Goal: Task Accomplishment & Management: Use online tool/utility

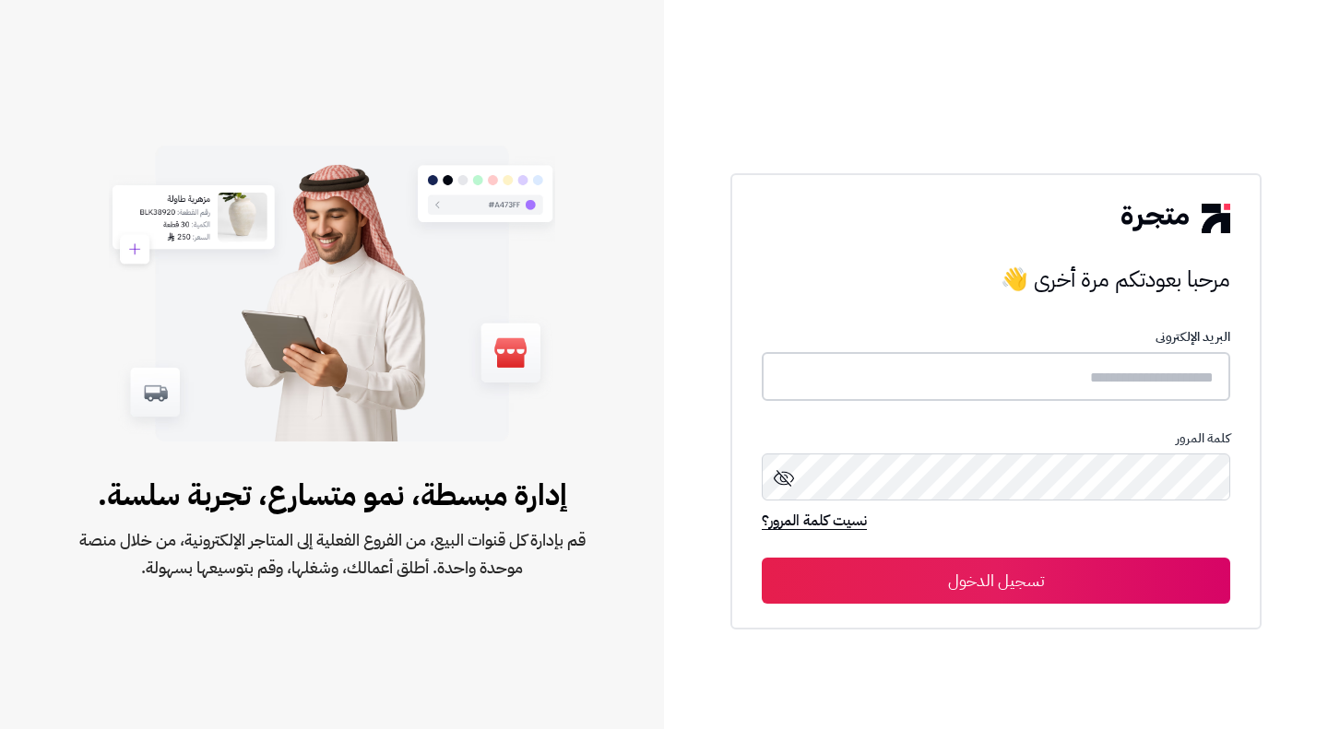
click at [1008, 386] on input "text" at bounding box center [996, 376] width 468 height 49
type input "*"
type input "**********"
click at [786, 478] on icon at bounding box center [784, 477] width 22 height 22
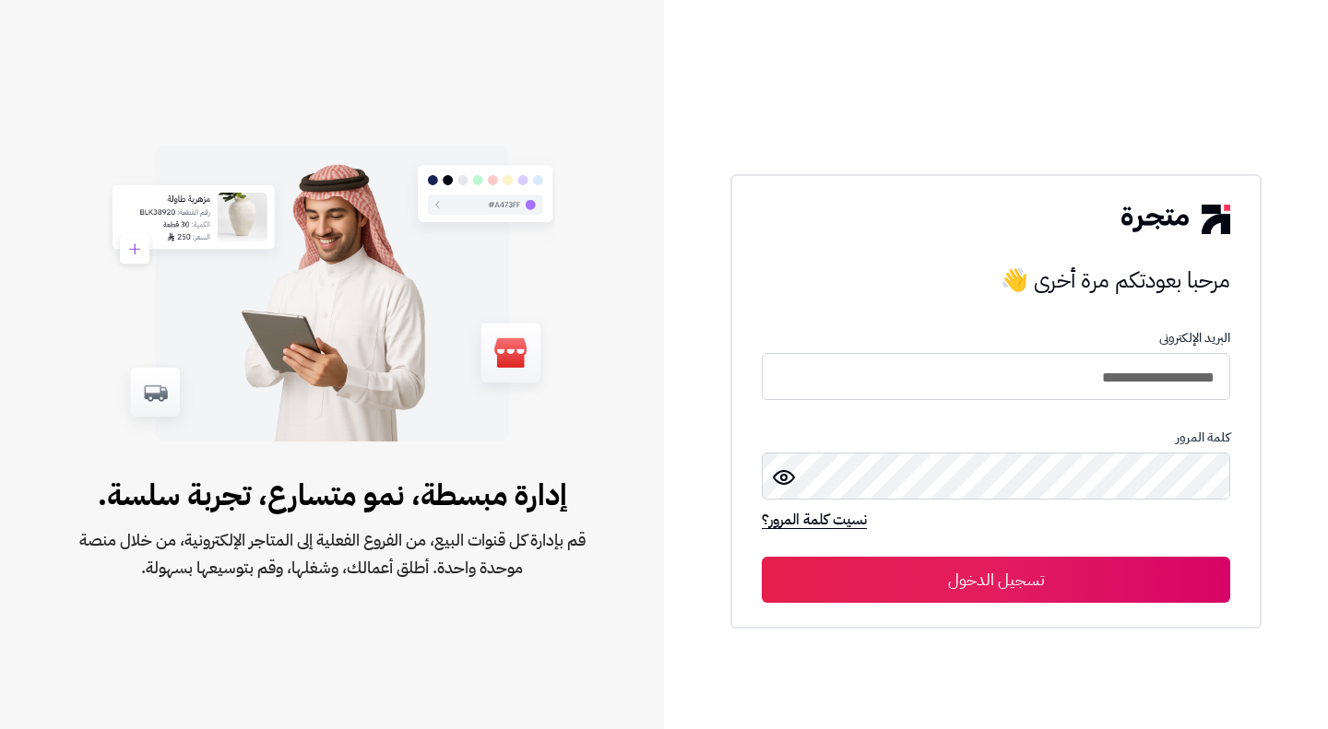
click at [1037, 590] on button "تسجيل الدخول" at bounding box center [996, 580] width 468 height 46
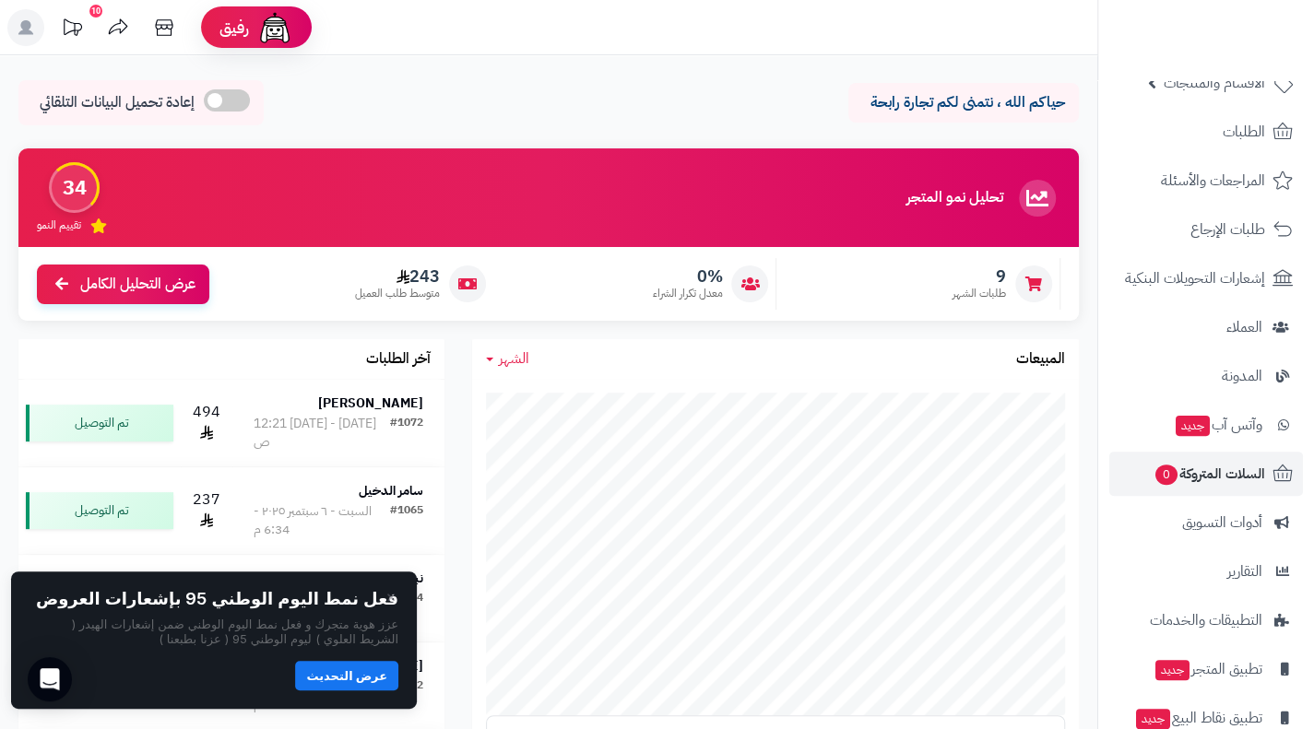
scroll to position [162, 0]
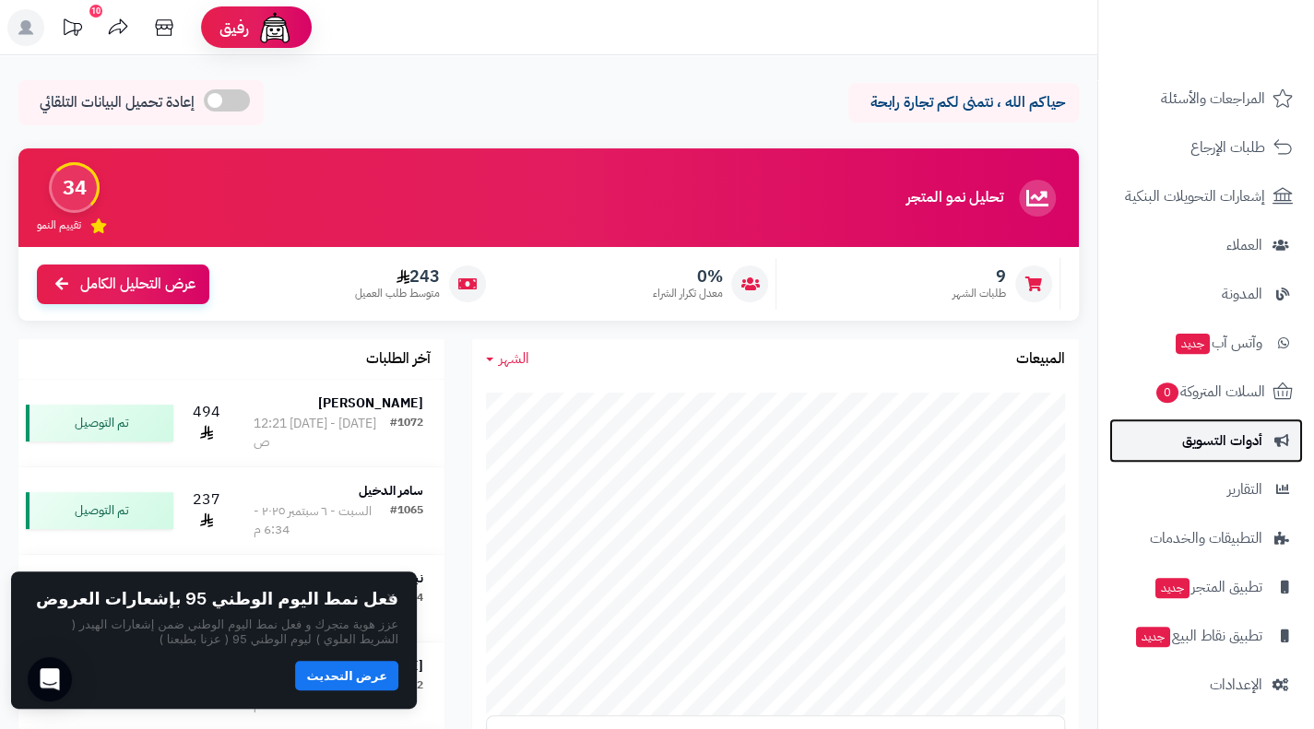
click at [1234, 440] on span "أدوات التسويق" at bounding box center [1222, 441] width 80 height 26
